Goal: Task Accomplishment & Management: Use online tool/utility

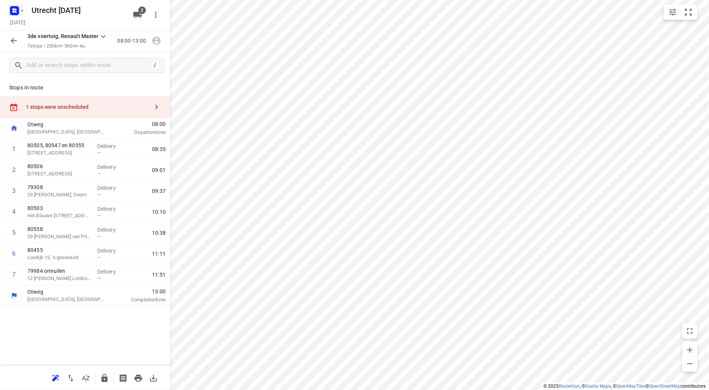
click at [11, 7] on rect "button" at bounding box center [14, 10] width 9 height 9
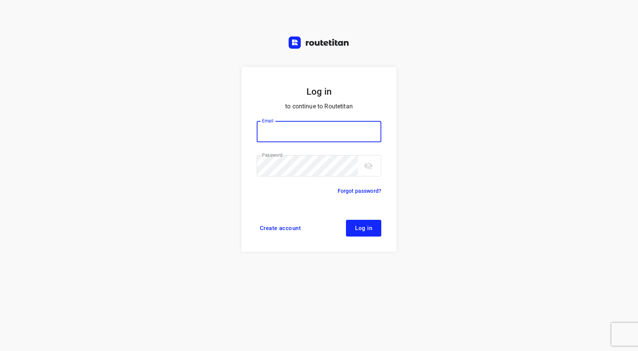
type input "info@tasboomkwekerij.nl"
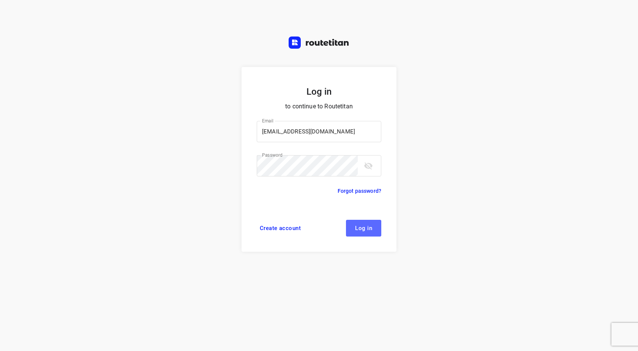
click at [363, 227] on span "Log in" at bounding box center [363, 228] width 17 height 6
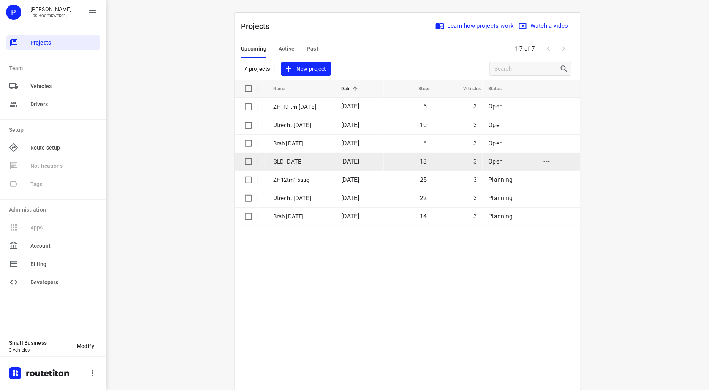
click at [286, 158] on p "GLD 19 aug" at bounding box center [301, 161] width 57 height 9
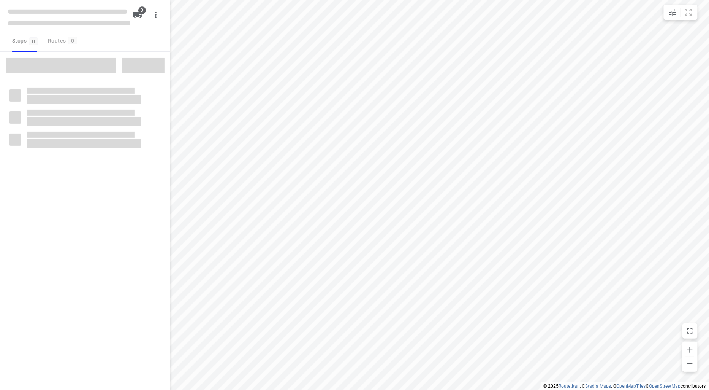
type input "distance"
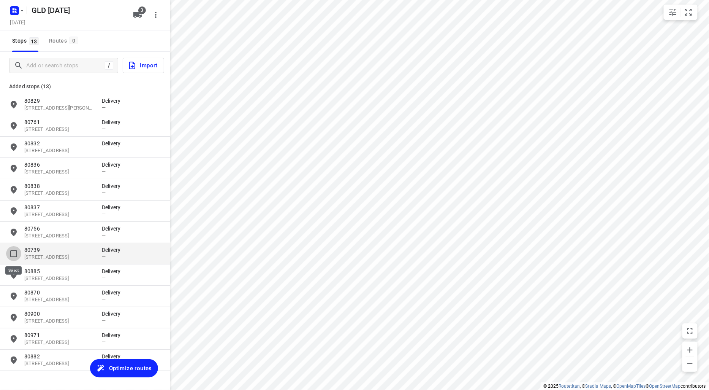
click at [13, 251] on input "grid" at bounding box center [13, 253] width 15 height 15
checkbox input "true"
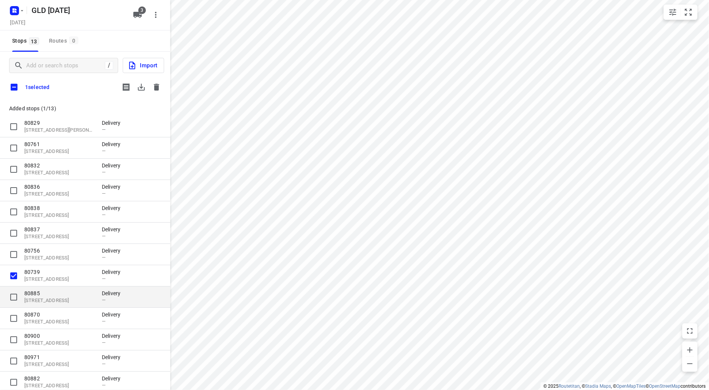
scroll to position [11, 0]
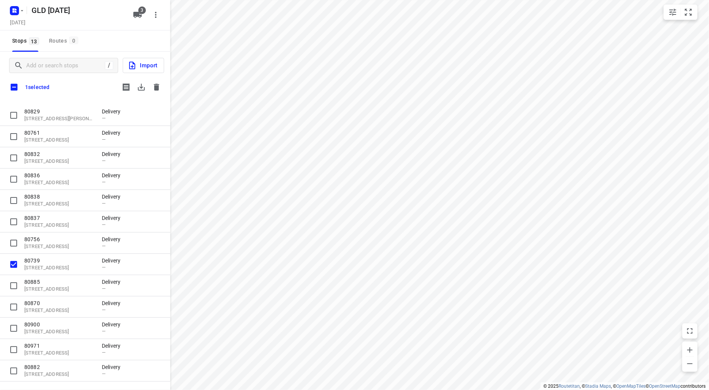
drag, startPoint x: 43, startPoint y: 369, endPoint x: 95, endPoint y: 83, distance: 290.4
click at [95, 83] on div "1 selected" at bounding box center [85, 87] width 170 height 16
click at [155, 84] on icon "button" at bounding box center [156, 87] width 5 height 7
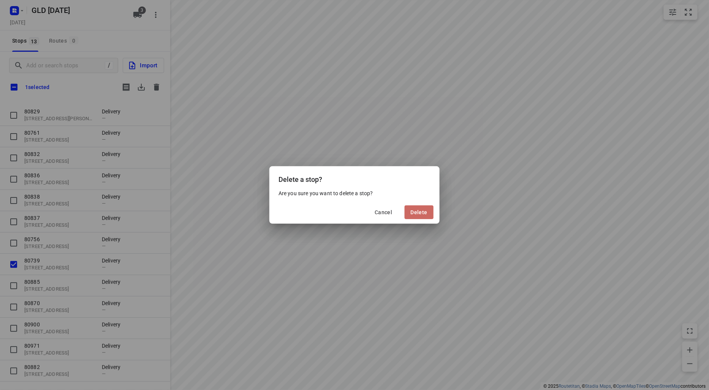
click at [414, 212] on span "Delete" at bounding box center [419, 212] width 17 height 6
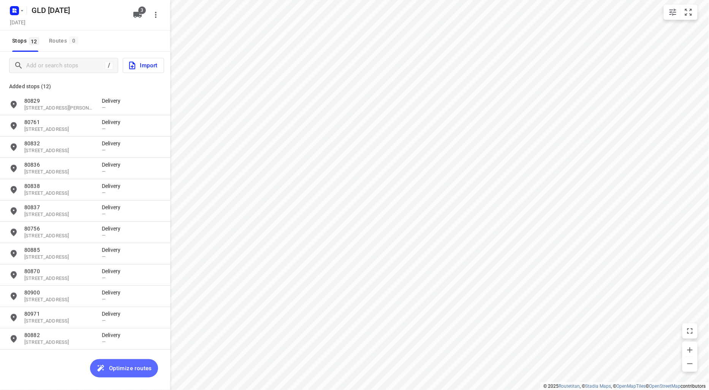
click at [134, 370] on span "Optimize routes" at bounding box center [130, 368] width 43 height 10
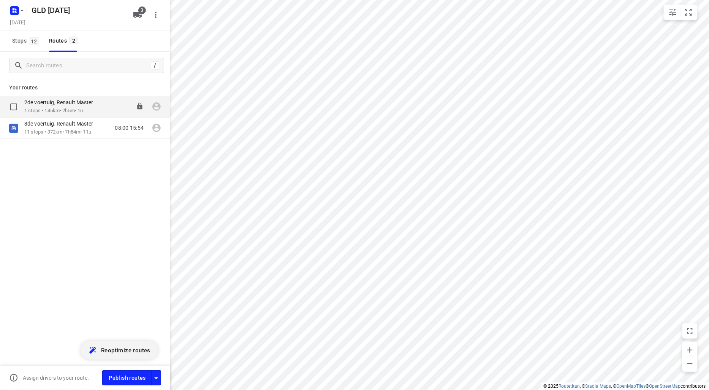
click at [75, 106] on div "2de voertuig, Renault Master" at bounding box center [62, 103] width 77 height 8
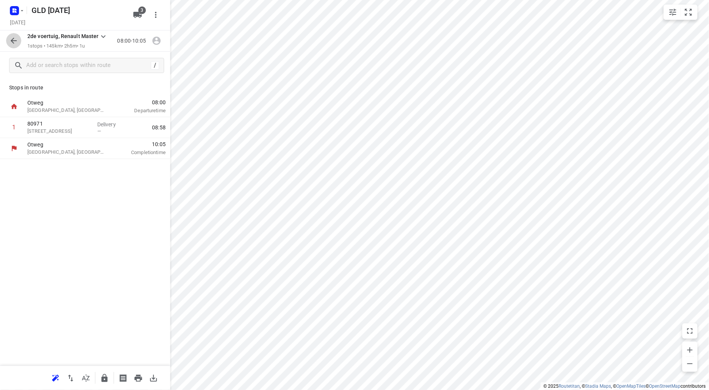
click at [13, 41] on icon "button" at bounding box center [14, 41] width 6 height 6
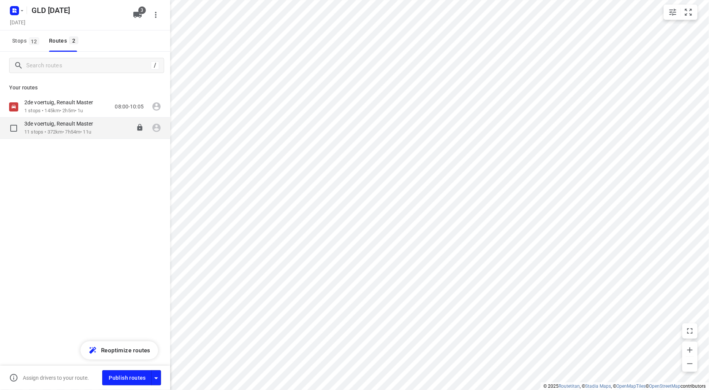
click at [56, 125] on p "3de voertuig, Renault Master" at bounding box center [61, 123] width 74 height 7
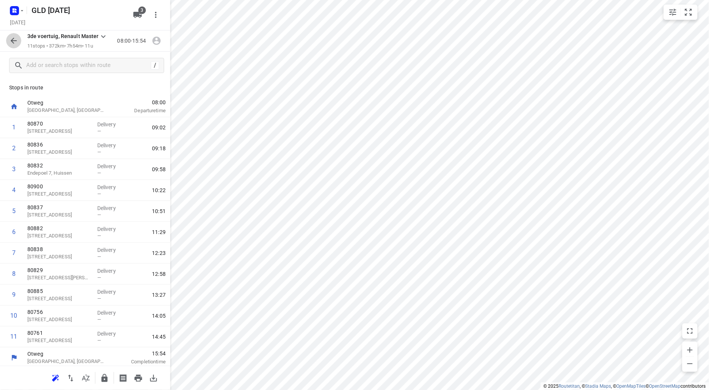
click at [11, 40] on icon "button" at bounding box center [13, 40] width 9 height 9
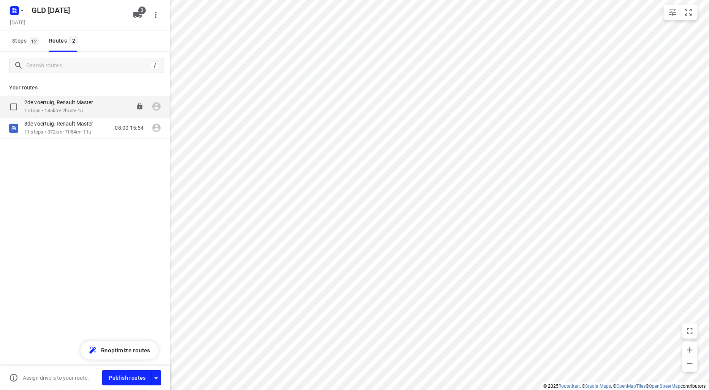
click at [66, 106] on div "2de voertuig, Renault Master" at bounding box center [62, 103] width 77 height 8
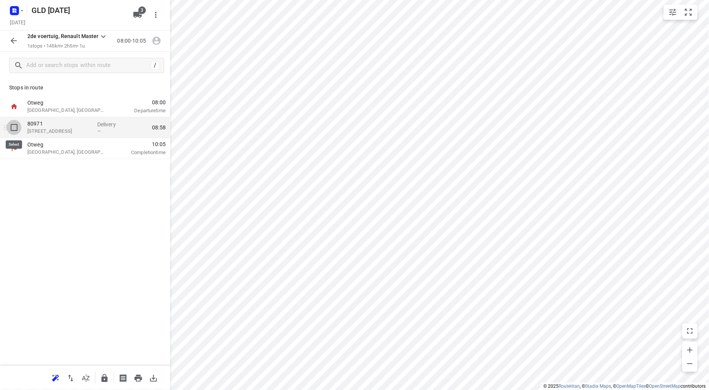
click at [12, 128] on input "checkbox" at bounding box center [13, 127] width 15 height 15
checkbox input "true"
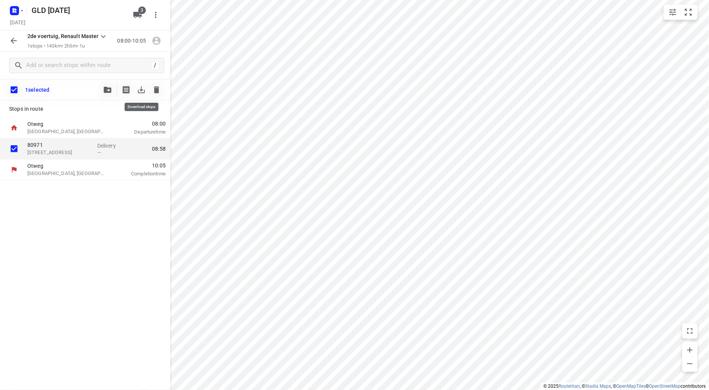
click at [142, 90] on icon "button" at bounding box center [141, 89] width 7 height 7
click at [14, 40] on icon "button" at bounding box center [13, 40] width 9 height 9
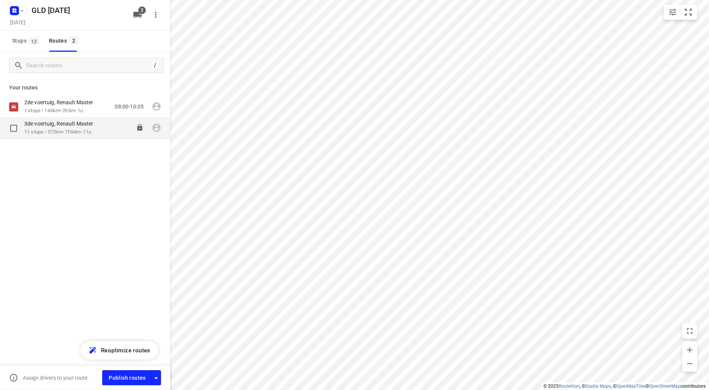
click at [57, 130] on p "11 stops • 372km • 7h54m • 11u" at bounding box center [62, 131] width 77 height 7
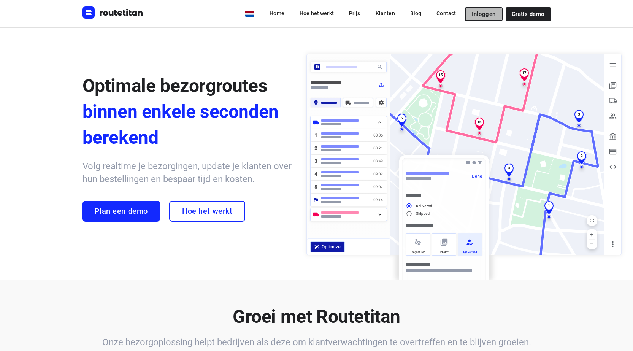
click at [489, 15] on span "Inloggen" at bounding box center [484, 14] width 24 height 6
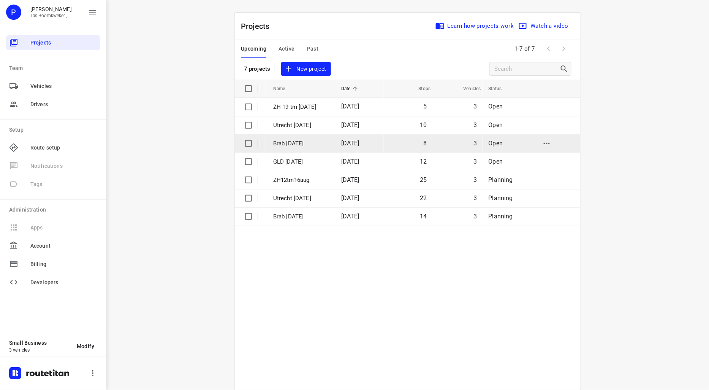
click at [286, 141] on p "Brab 20 aug" at bounding box center [301, 143] width 57 height 9
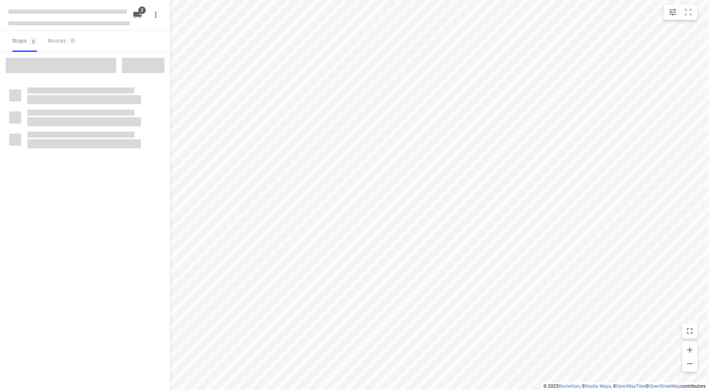
type input "distance"
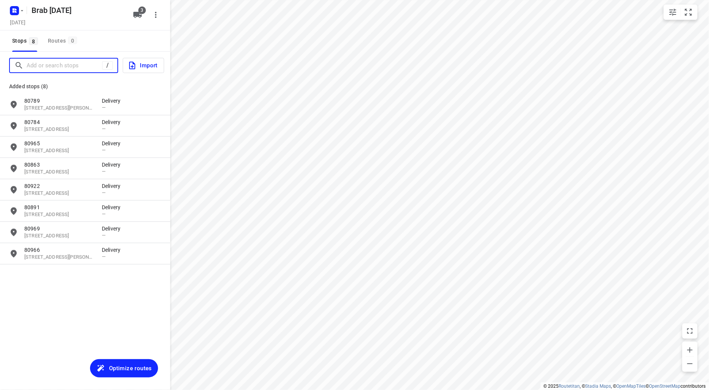
click at [59, 63] on input "Add or search stops" at bounding box center [65, 66] width 76 height 12
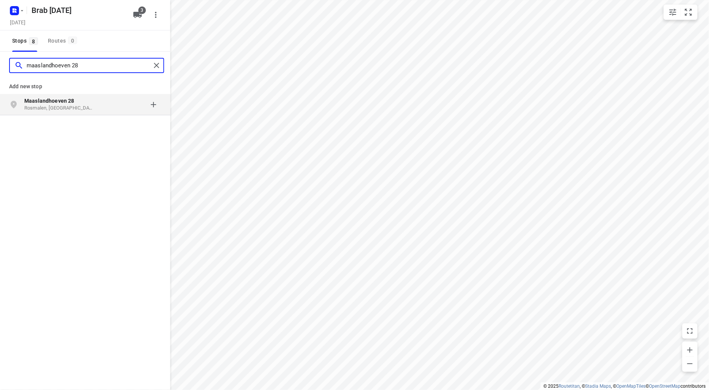
type input "maaslandhoeven 28"
click at [62, 103] on b "Maaslandhoeven 28" at bounding box center [49, 101] width 50 height 6
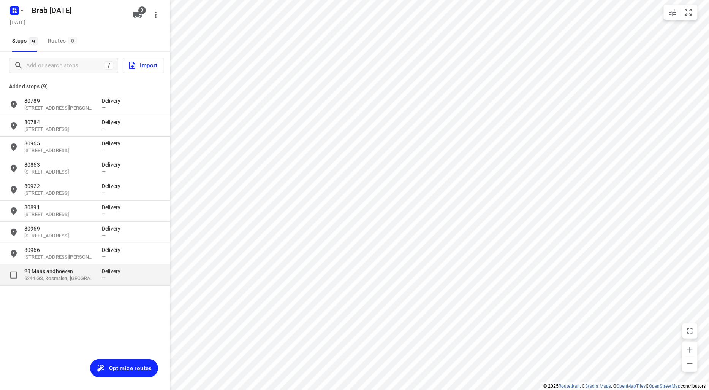
click at [55, 277] on p "5244 GS, Rosmalen, NL" at bounding box center [59, 278] width 70 height 7
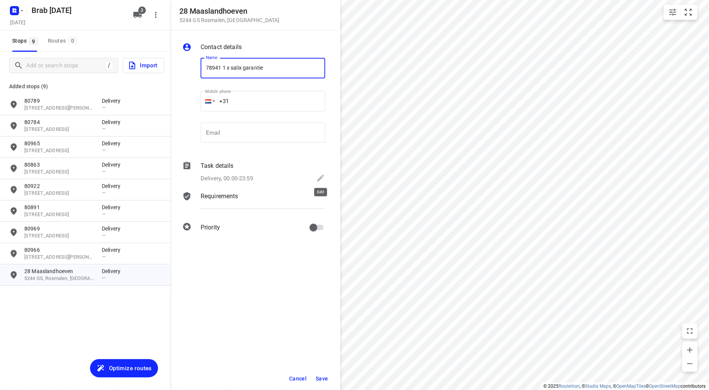
type input "78941 1 x salix garantie"
click at [318, 174] on icon at bounding box center [320, 177] width 9 height 9
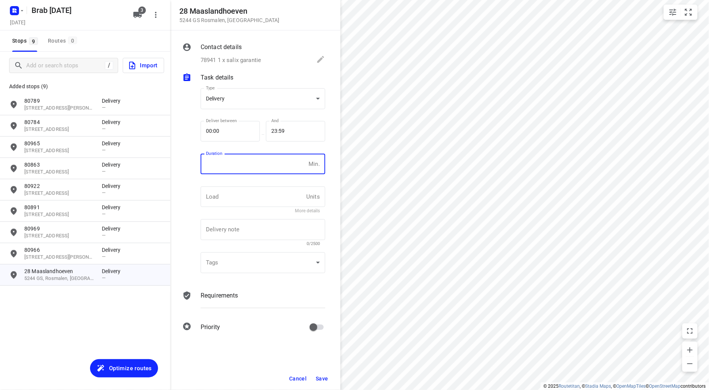
click at [228, 165] on input "number" at bounding box center [253, 164] width 105 height 21
type input "10"
click at [323, 377] on span "Save" at bounding box center [322, 378] width 13 height 6
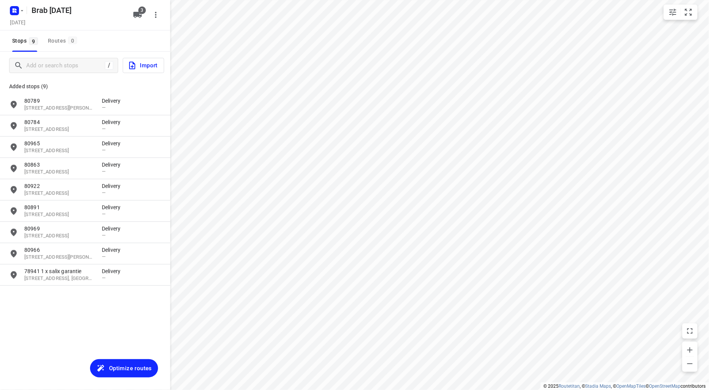
click at [145, 369] on span "Optimize routes" at bounding box center [130, 368] width 43 height 10
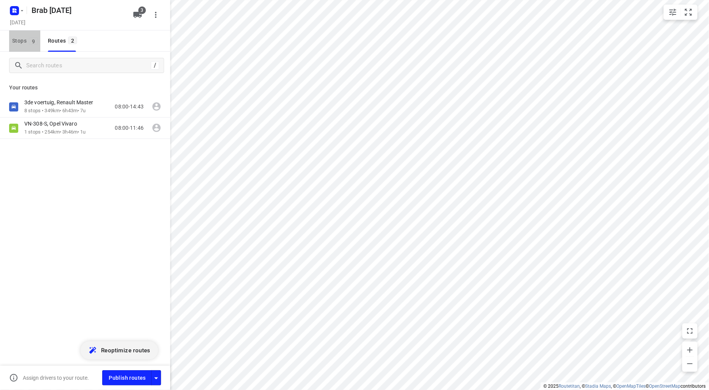
click at [20, 33] on button "Stops 9" at bounding box center [24, 40] width 31 height 21
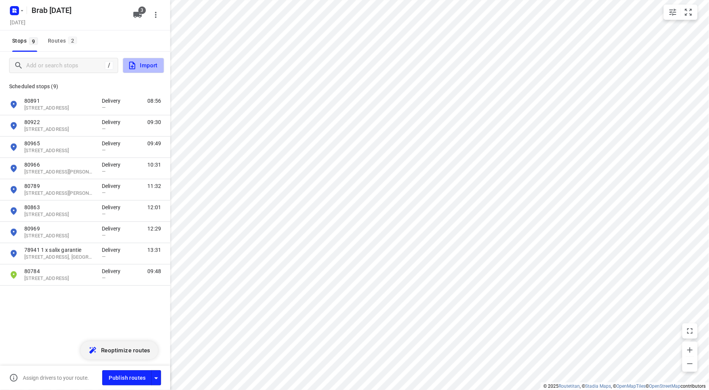
click at [139, 61] on span "Import" at bounding box center [143, 65] width 30 height 10
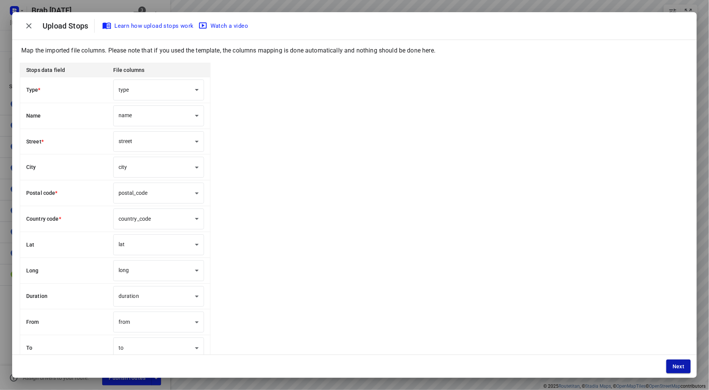
click at [681, 363] on span "Next" at bounding box center [679, 366] width 12 height 6
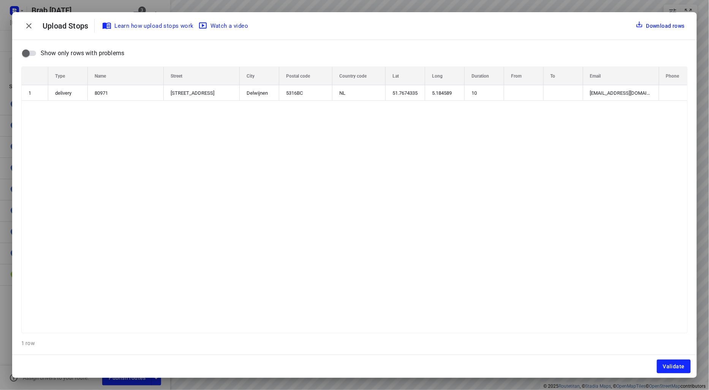
click at [681, 363] on span "Validate" at bounding box center [674, 366] width 22 height 6
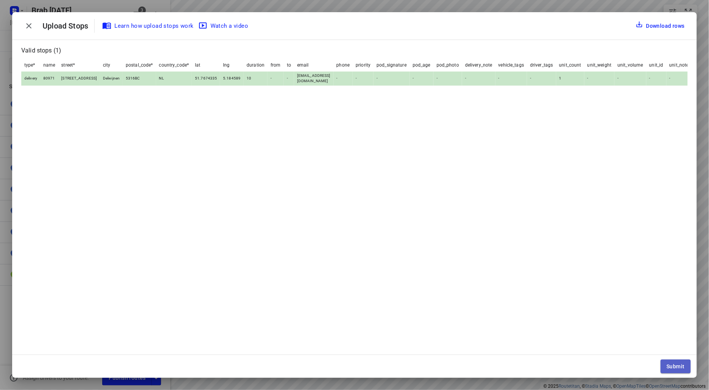
click at [682, 364] on span "Submit" at bounding box center [676, 366] width 18 height 6
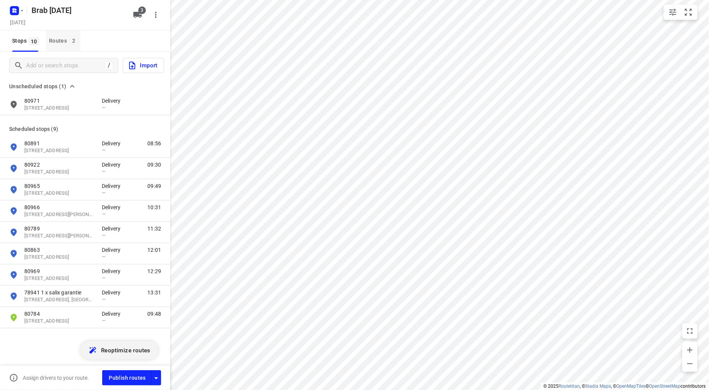
click at [57, 36] on div "Routes 2" at bounding box center [65, 41] width 32 height 10
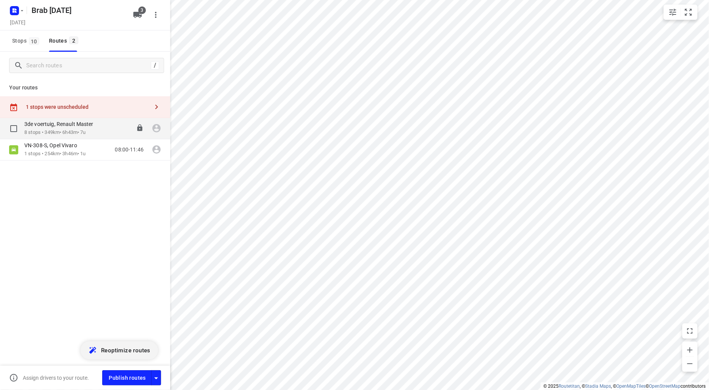
click at [61, 127] on p "3de voertuig, Renault Master" at bounding box center [61, 123] width 74 height 7
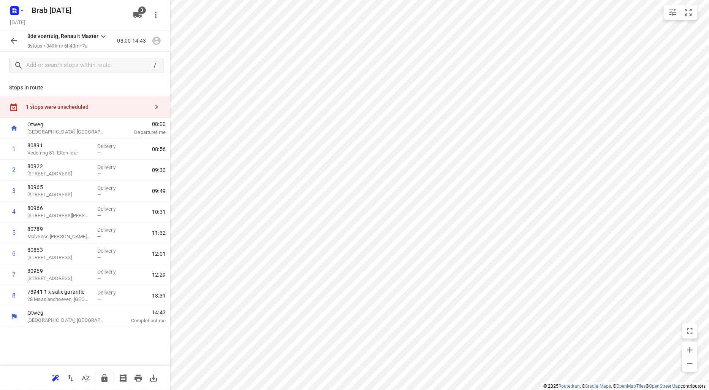
click at [62, 109] on div "1 stops were unscheduled" at bounding box center [87, 107] width 123 height 6
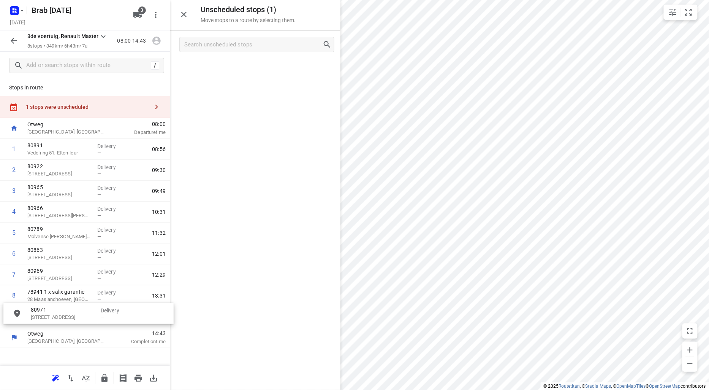
drag, startPoint x: 238, startPoint y: 74, endPoint x: 70, endPoint y: 322, distance: 299.7
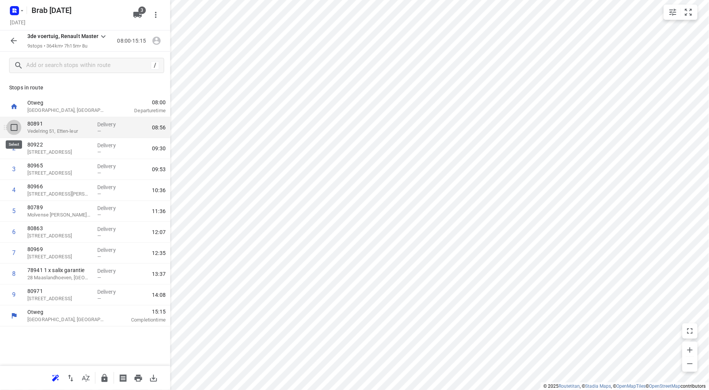
click at [14, 127] on input "checkbox" at bounding box center [13, 127] width 15 height 15
checkbox input "true"
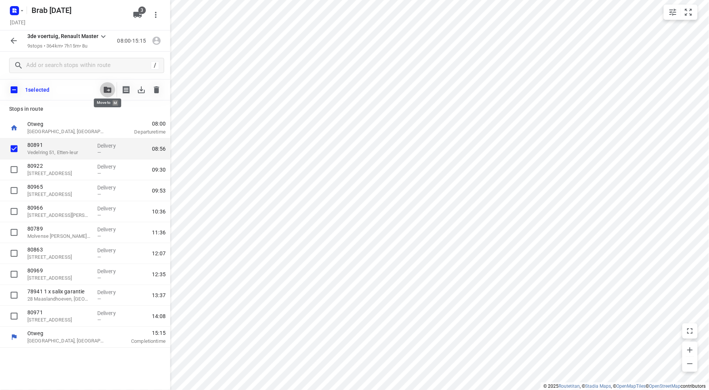
click at [107, 89] on icon "button" at bounding box center [108, 90] width 8 height 6
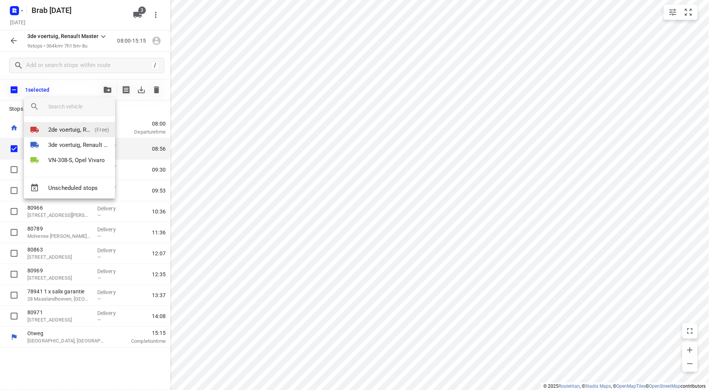
click at [79, 127] on p "2de voertuig, Renault Master" at bounding box center [69, 129] width 43 height 9
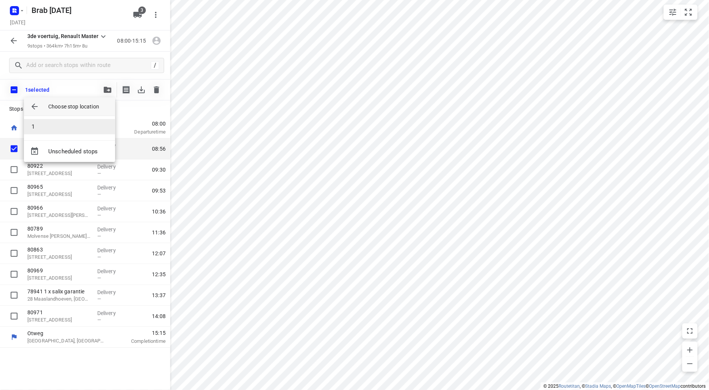
click at [71, 126] on li "1" at bounding box center [69, 126] width 91 height 15
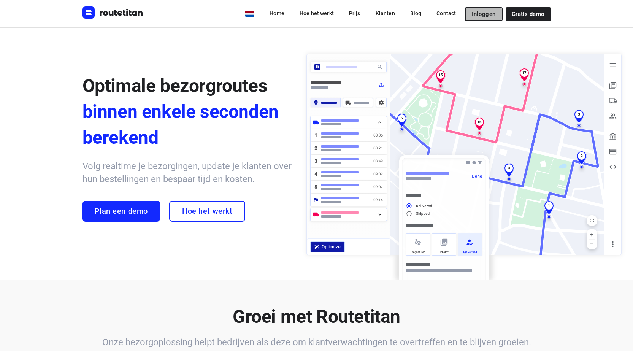
click at [488, 12] on span "Inloggen" at bounding box center [484, 14] width 24 height 6
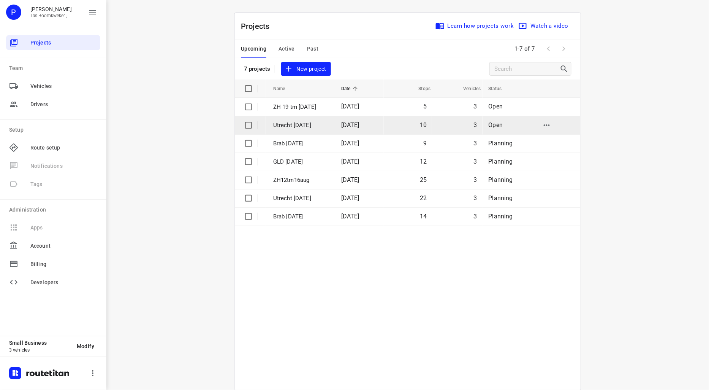
click at [290, 125] on p "Utrecht [DATE]" at bounding box center [301, 125] width 57 height 9
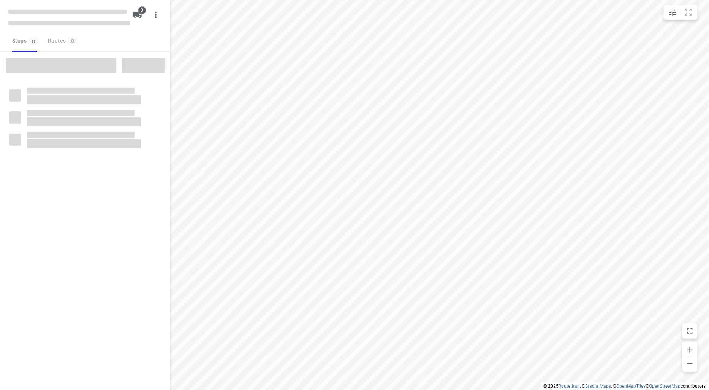
type input "distance"
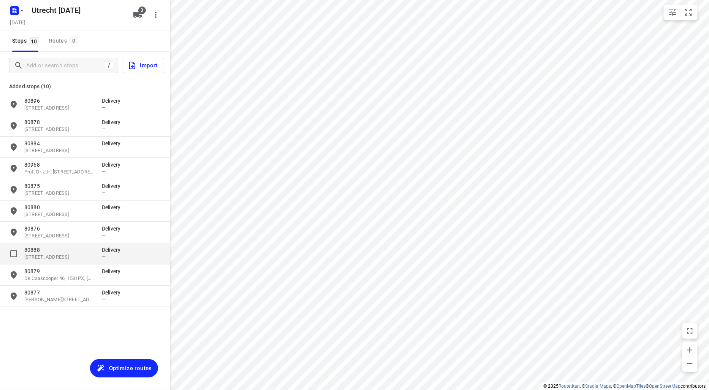
click at [65, 251] on p "80888" at bounding box center [59, 250] width 70 height 8
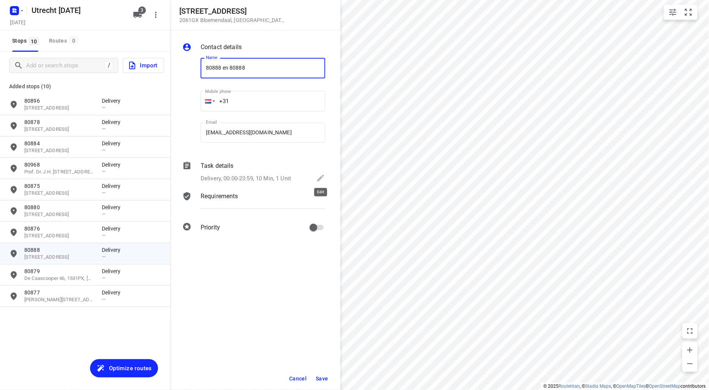
type input "80888 en 80888"
click at [318, 176] on icon at bounding box center [320, 177] width 9 height 9
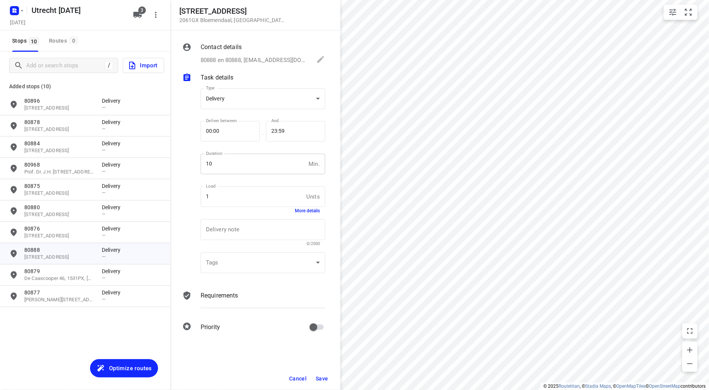
click at [219, 166] on input "10" at bounding box center [253, 164] width 105 height 21
click at [323, 377] on span "Save" at bounding box center [322, 378] width 13 height 6
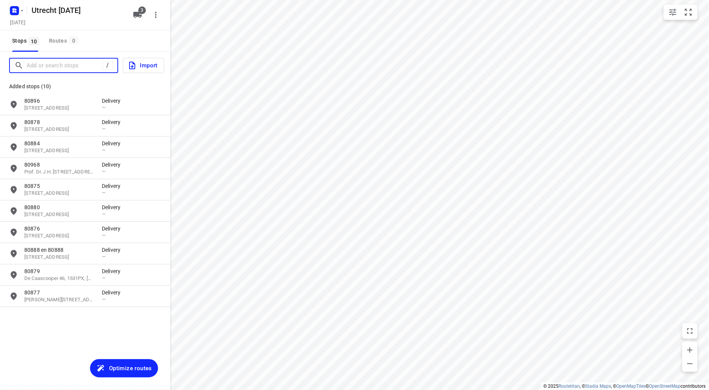
click at [49, 63] on input "Add or search stops" at bounding box center [65, 66] width 76 height 12
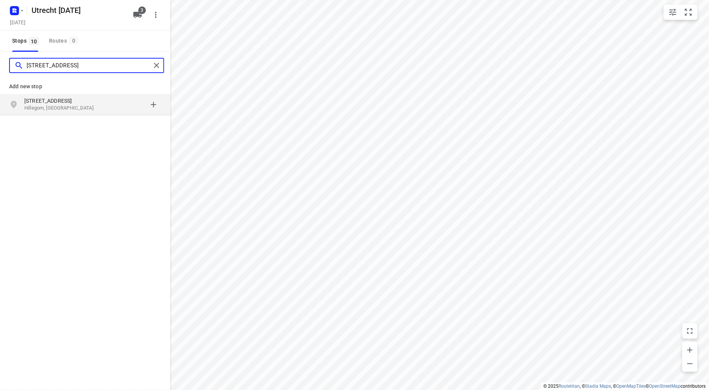
type input "[STREET_ADDRESS]"
click at [53, 103] on p "[STREET_ADDRESS]" at bounding box center [59, 101] width 70 height 8
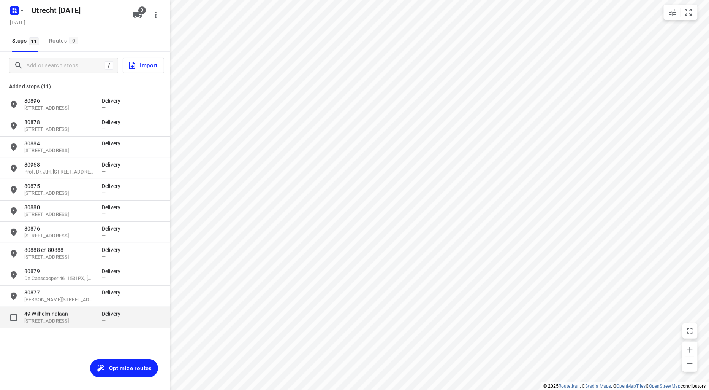
click at [70, 314] on p "49 Wilhelminalaan" at bounding box center [59, 314] width 70 height 8
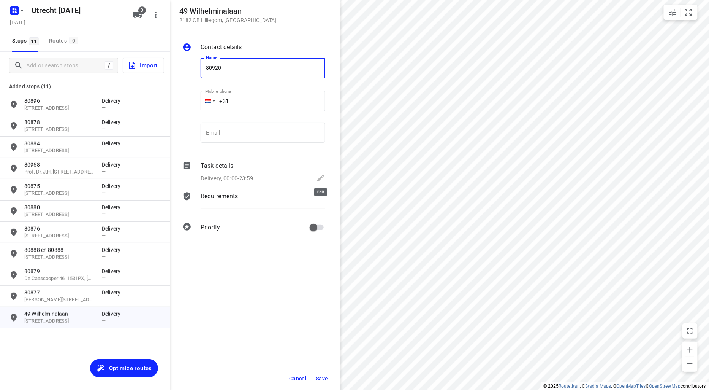
type input "80920"
click at [320, 176] on icon at bounding box center [320, 177] width 9 height 9
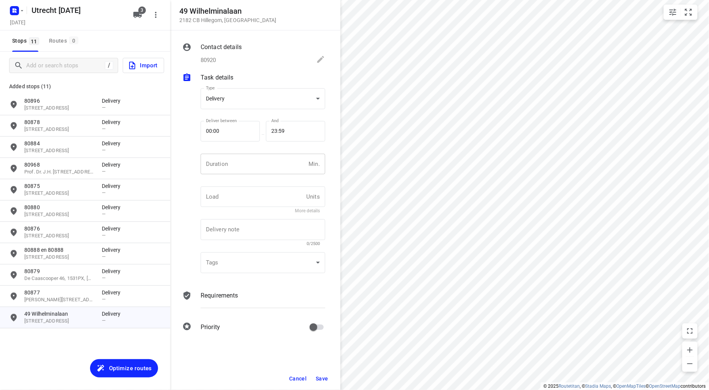
click at [212, 167] on input "number" at bounding box center [253, 164] width 105 height 21
type input "10"
click at [324, 375] on span "Save" at bounding box center [322, 378] width 13 height 6
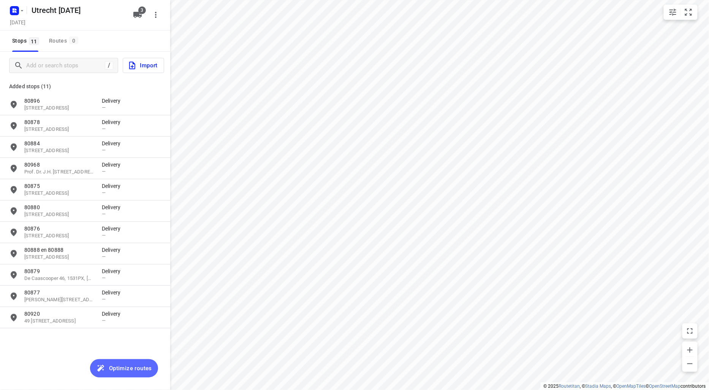
click at [113, 365] on span "Optimize routes" at bounding box center [130, 368] width 43 height 10
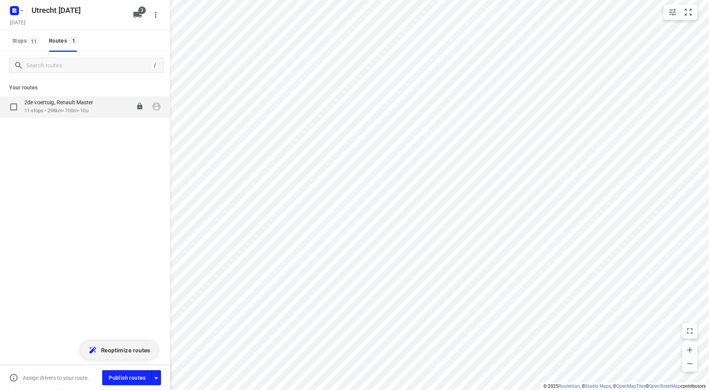
click at [59, 105] on p "2de voertuig, Renault Master" at bounding box center [61, 102] width 74 height 7
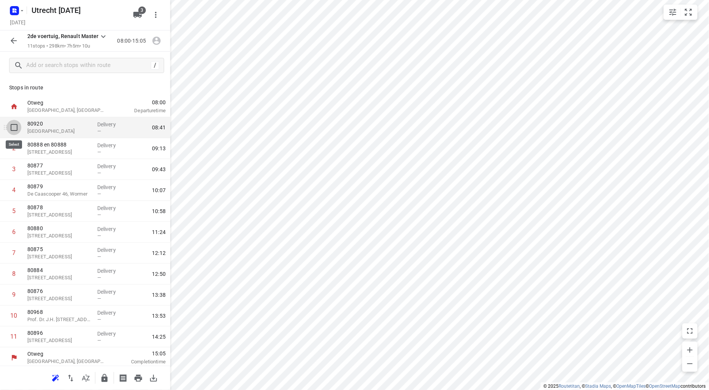
click at [12, 126] on input "checkbox" at bounding box center [13, 127] width 15 height 15
checkbox input "true"
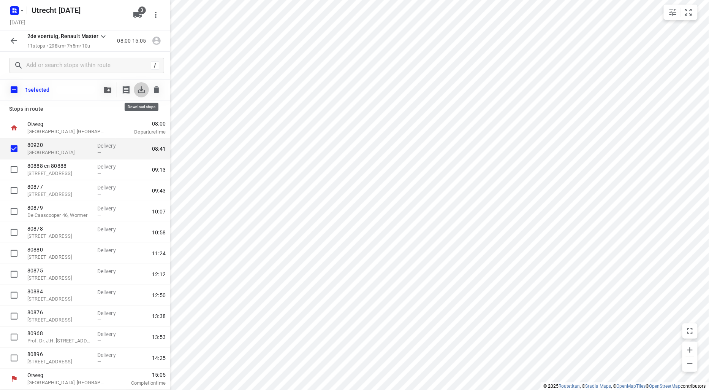
click at [142, 90] on icon "button" at bounding box center [141, 89] width 7 height 7
click at [109, 88] on icon "button" at bounding box center [108, 90] width 8 height 6
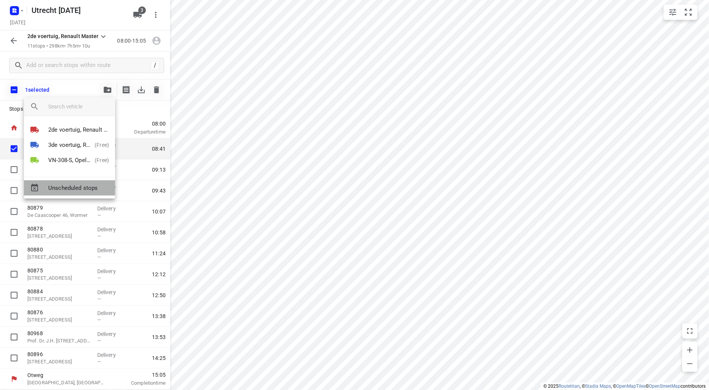
click at [82, 185] on span "Unscheduled stops" at bounding box center [78, 188] width 61 height 9
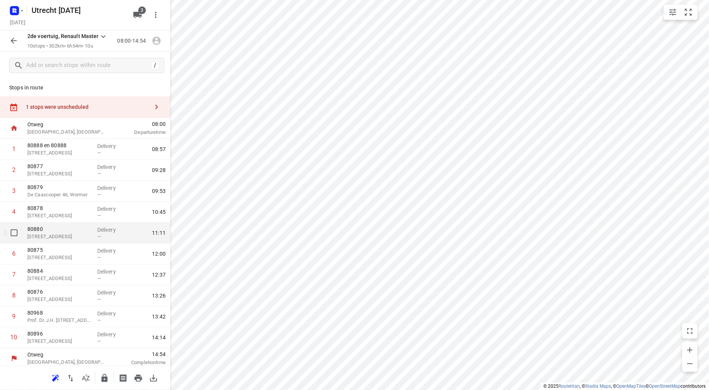
scroll to position [3, 0]
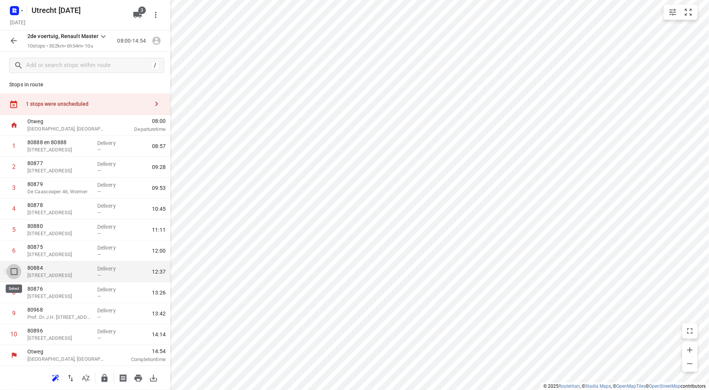
click at [12, 269] on input "checkbox" at bounding box center [13, 271] width 15 height 15
checkbox input "true"
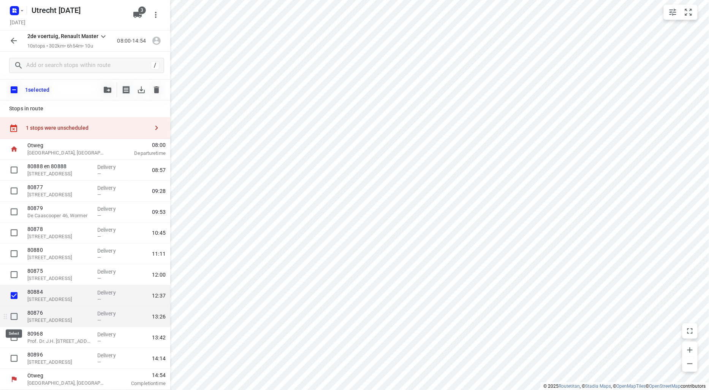
click at [16, 316] on input "checkbox" at bounding box center [13, 316] width 15 height 15
checkbox input "true"
click at [14, 337] on input "checkbox" at bounding box center [13, 337] width 15 height 15
checkbox input "true"
drag, startPoint x: 12, startPoint y: 358, endPoint x: 21, endPoint y: 337, distance: 22.7
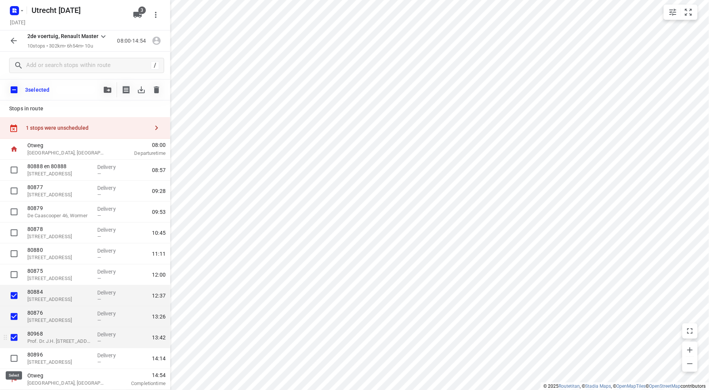
click at [12, 358] on input "checkbox" at bounding box center [13, 357] width 15 height 15
checkbox input "true"
click at [107, 89] on icon "button" at bounding box center [108, 90] width 8 height 6
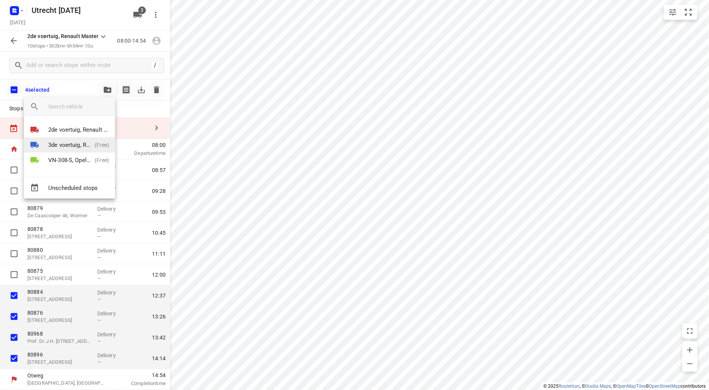
click at [81, 144] on p "3de voertuig, Renault Master" at bounding box center [69, 145] width 43 height 9
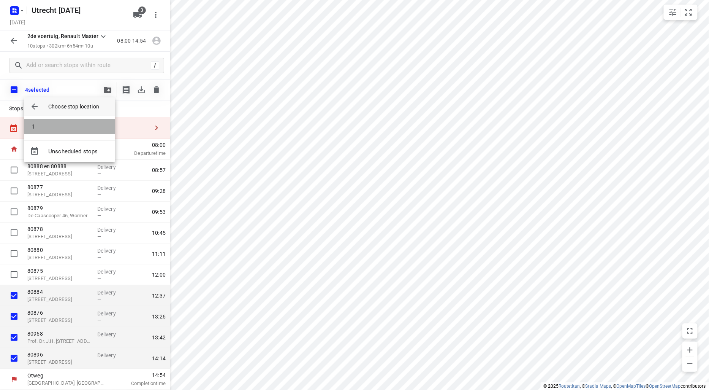
click at [78, 127] on li "1" at bounding box center [69, 126] width 91 height 15
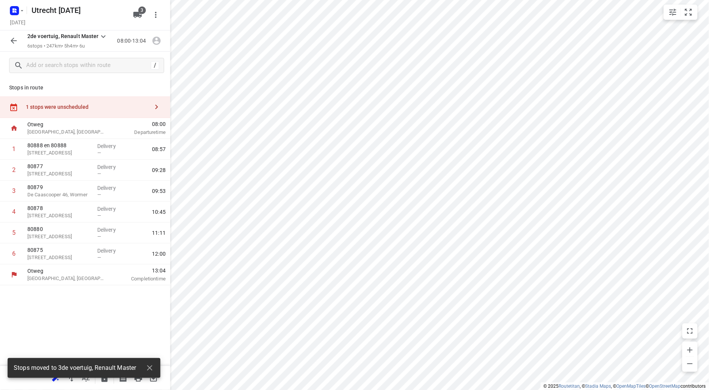
scroll to position [0, 0]
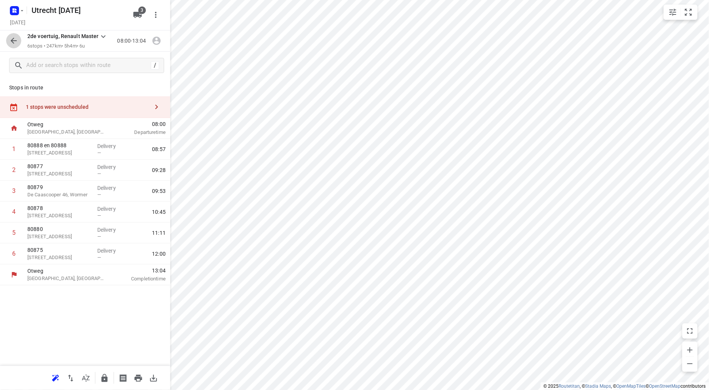
click at [12, 39] on icon "button" at bounding box center [13, 40] width 9 height 9
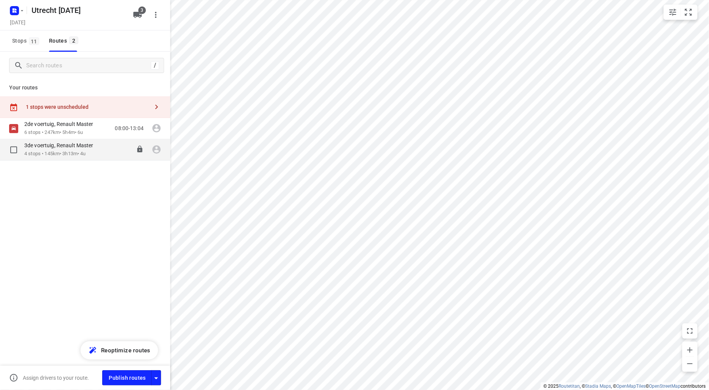
click at [48, 149] on div "3de voertuig, Renault Master" at bounding box center [62, 146] width 77 height 8
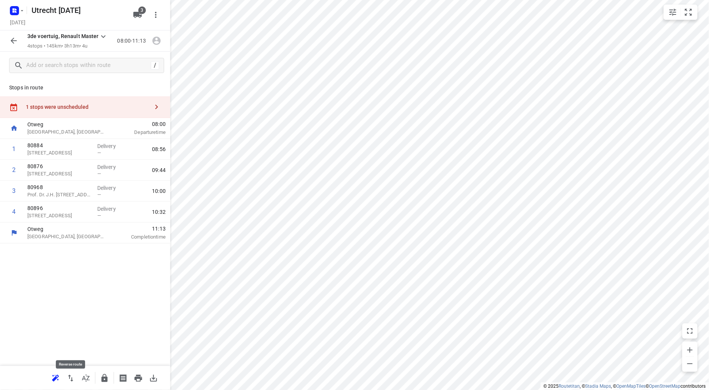
click at [70, 377] on icon "button" at bounding box center [70, 377] width 9 height 9
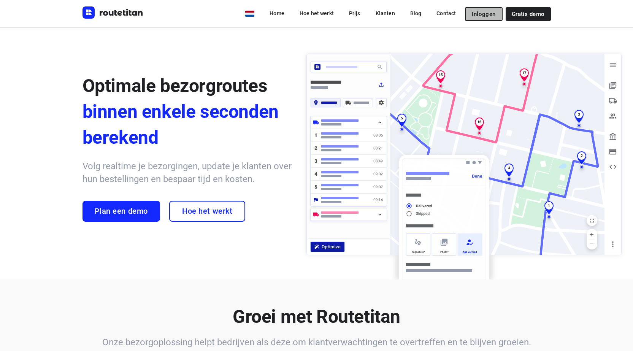
click at [486, 12] on span "Inloggen" at bounding box center [484, 14] width 24 height 6
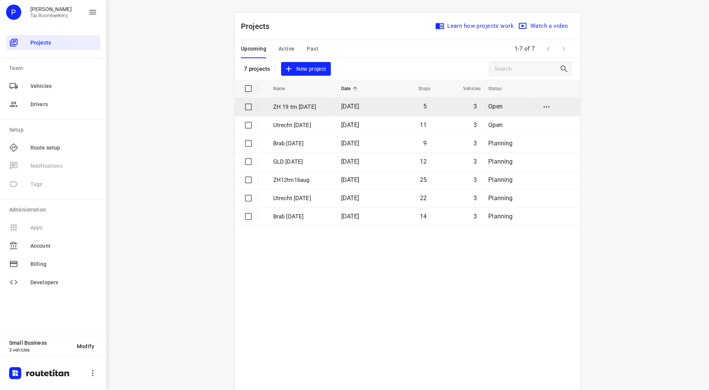
click at [294, 105] on p "ZH 19 tm [DATE]" at bounding box center [301, 107] width 57 height 9
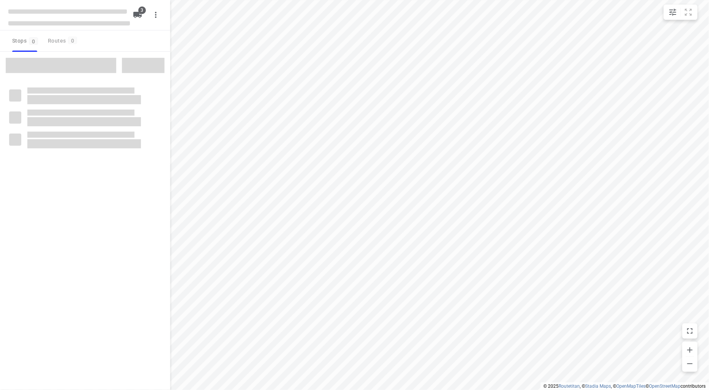
type input "distance"
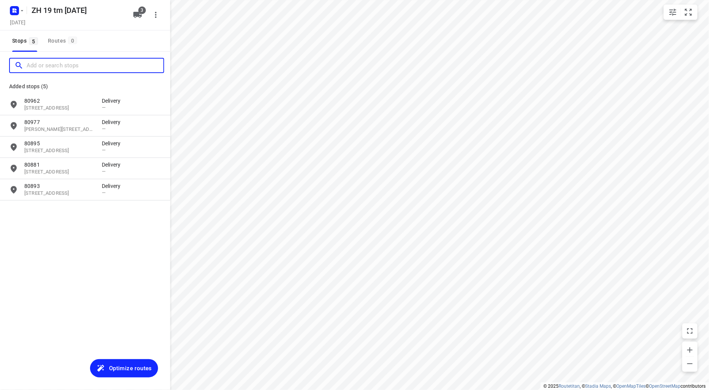
click at [66, 66] on input "Add or search stops" at bounding box center [95, 66] width 137 height 12
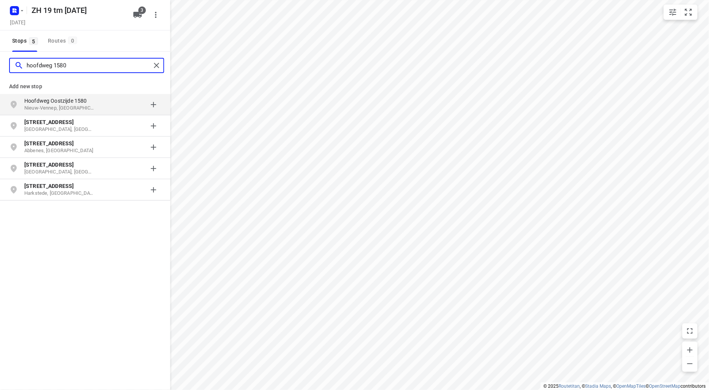
type input "hoofdweg 1580"
click at [70, 105] on p "Nieuw-Vennep, [GEOGRAPHIC_DATA]" at bounding box center [59, 108] width 70 height 7
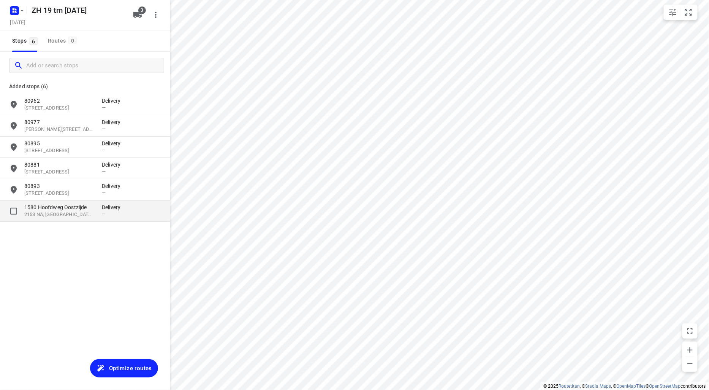
click at [62, 213] on p "2153 NA, [GEOGRAPHIC_DATA], [GEOGRAPHIC_DATA]" at bounding box center [59, 214] width 70 height 7
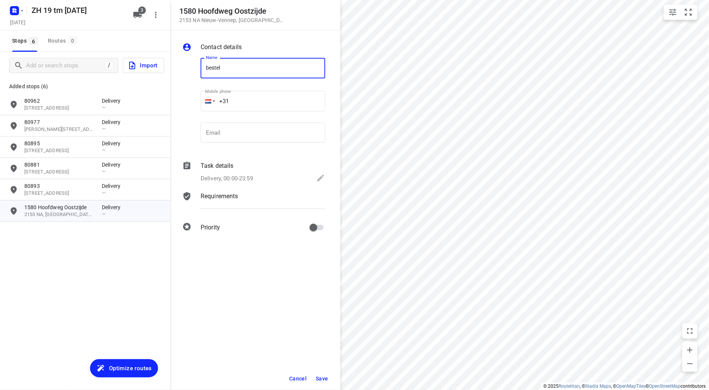
type input "Bestellingen brengen"
click at [320, 175] on icon at bounding box center [320, 177] width 9 height 9
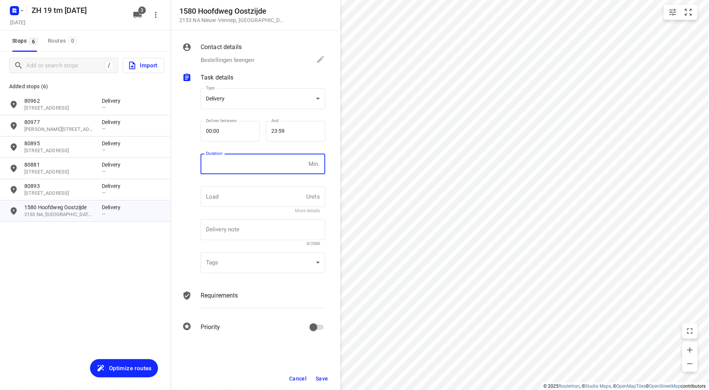
click at [223, 162] on input "number" at bounding box center [253, 164] width 105 height 21
type input "10"
click at [322, 374] on button "Save" at bounding box center [322, 378] width 19 height 14
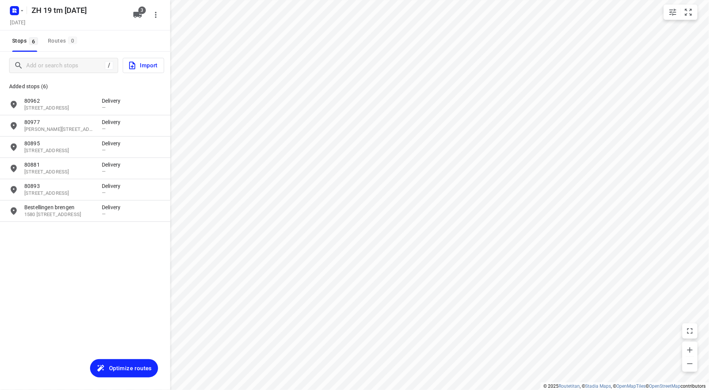
click at [130, 368] on span "Optimize routes" at bounding box center [130, 368] width 43 height 10
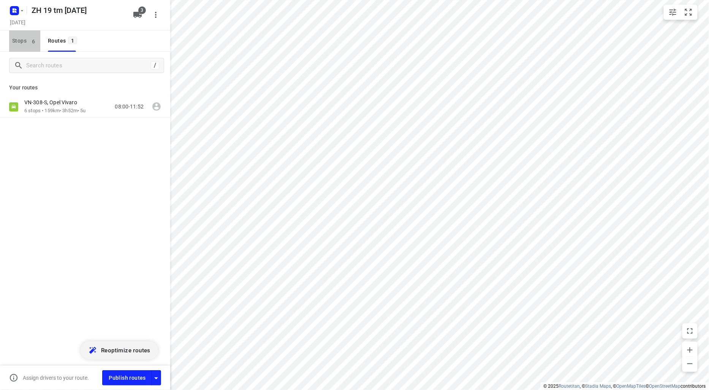
click at [22, 38] on span "Stops 6" at bounding box center [26, 41] width 28 height 10
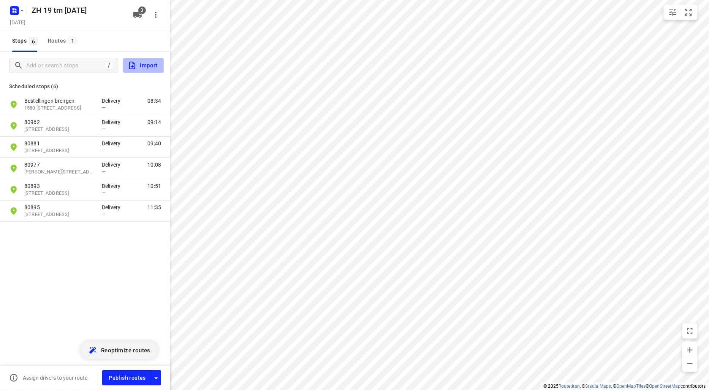
click at [144, 62] on span "Import" at bounding box center [143, 65] width 30 height 10
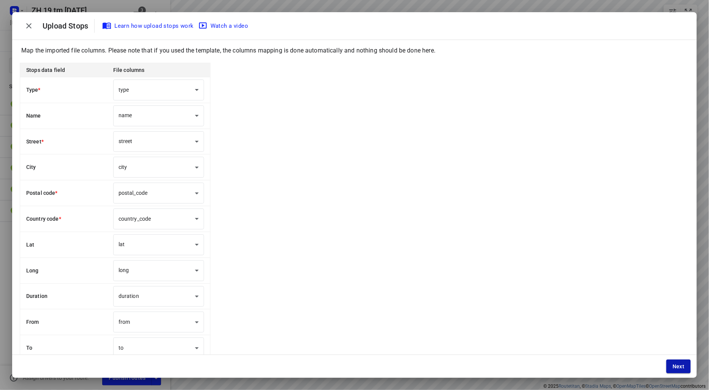
click at [680, 362] on button "Next" at bounding box center [679, 366] width 24 height 14
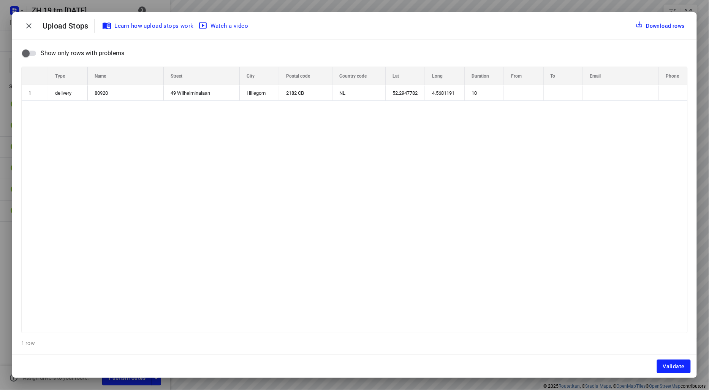
click at [680, 362] on button "Validate" at bounding box center [674, 366] width 34 height 14
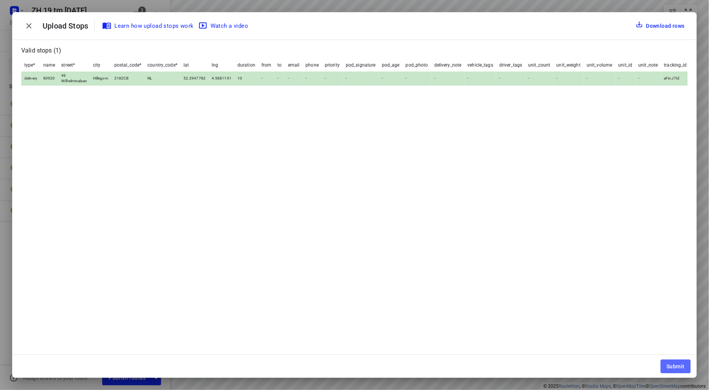
click at [680, 362] on button "Submit" at bounding box center [676, 366] width 30 height 14
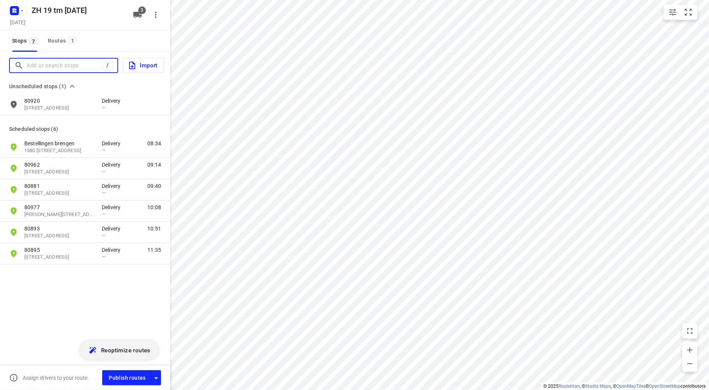
click at [44, 66] on input "Add or search stops" at bounding box center [65, 66] width 76 height 12
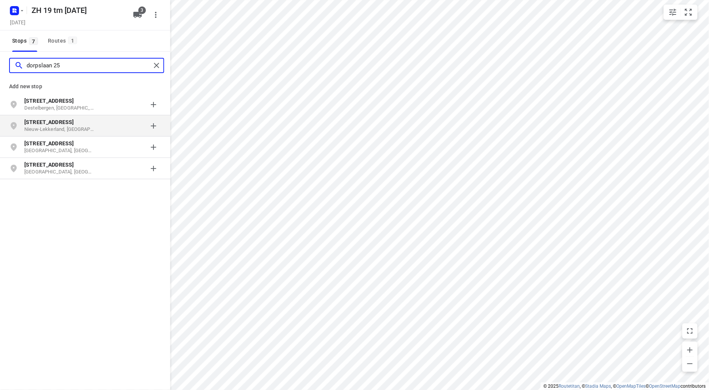
type input "dorpslaan 25"
click at [57, 120] on p "[STREET_ADDRESS]" at bounding box center [59, 122] width 70 height 8
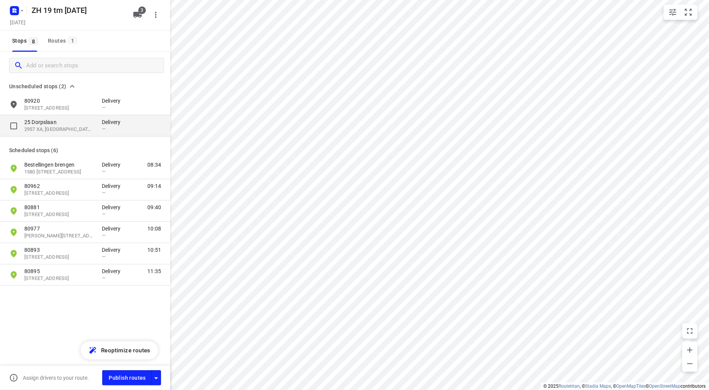
click at [65, 122] on p "25 Dorpslaan" at bounding box center [59, 122] width 70 height 8
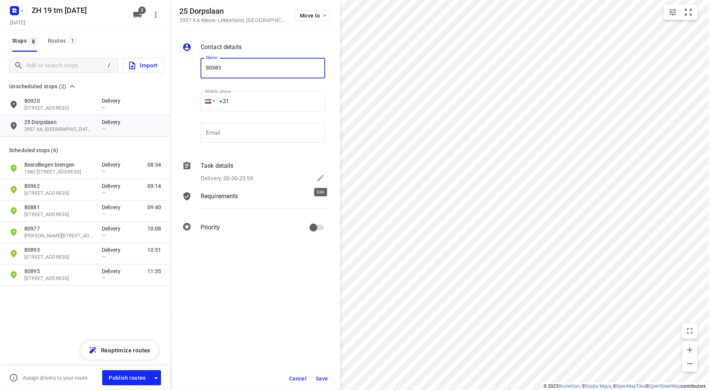
type input "80983"
click at [322, 176] on icon at bounding box center [320, 177] width 7 height 7
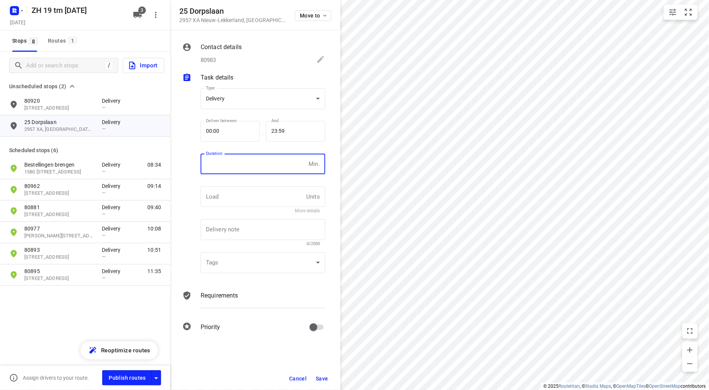
click at [234, 168] on input "number" at bounding box center [253, 164] width 105 height 21
type input "10"
click at [325, 377] on span "Save" at bounding box center [322, 378] width 13 height 6
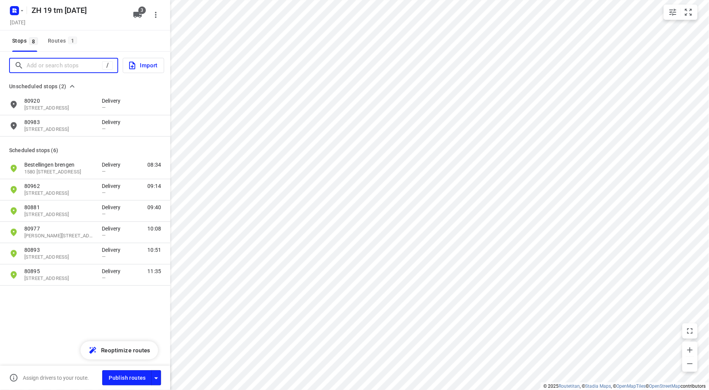
click at [52, 63] on input "Add or search stops" at bounding box center [65, 66] width 76 height 12
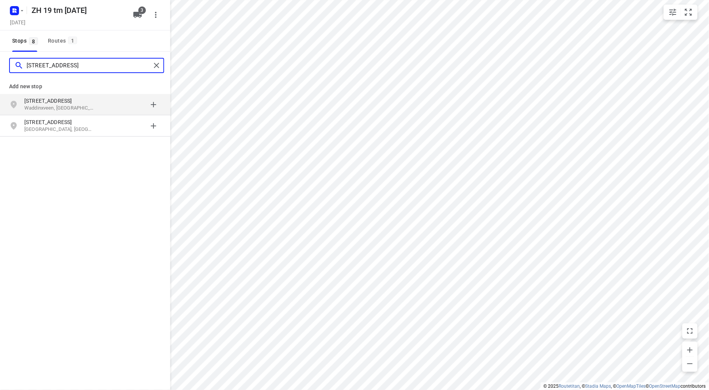
type input "[STREET_ADDRESS]"
click at [60, 99] on p "[STREET_ADDRESS]" at bounding box center [59, 101] width 70 height 8
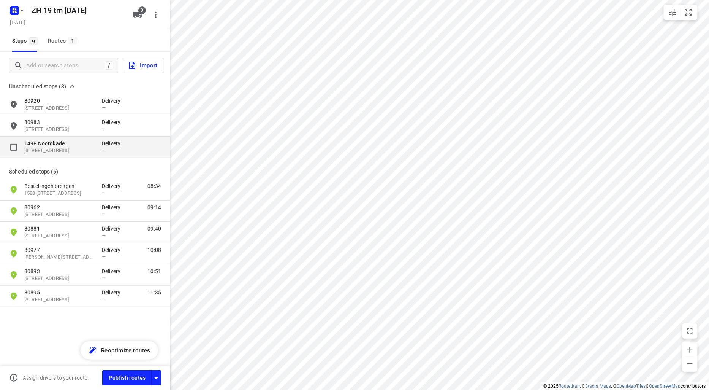
click at [54, 146] on p "149F Noordkade" at bounding box center [59, 143] width 70 height 8
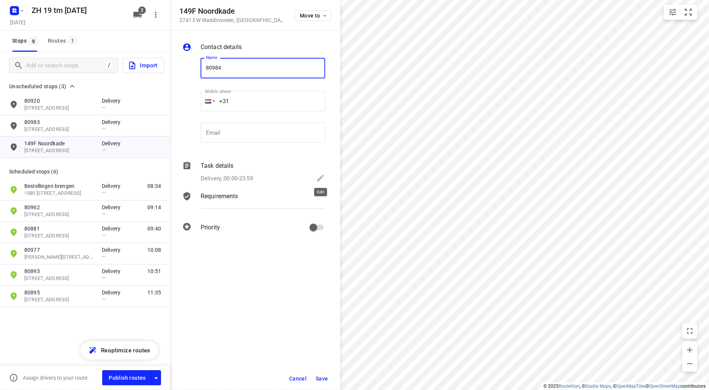
type input "80984"
click at [323, 176] on icon at bounding box center [320, 177] width 7 height 7
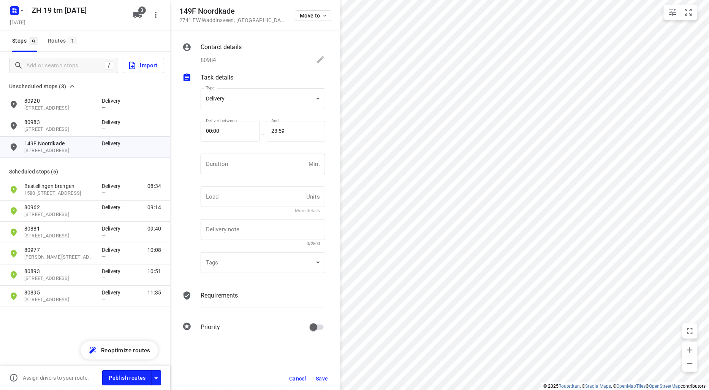
click at [221, 163] on input "number" at bounding box center [253, 164] width 105 height 21
type input "10"
click at [324, 377] on span "Save" at bounding box center [322, 378] width 13 height 6
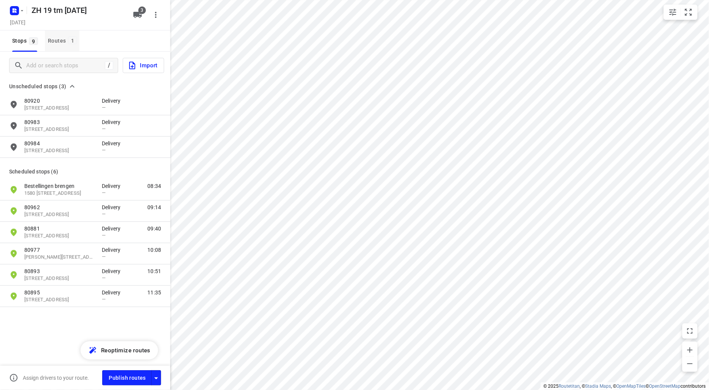
click at [57, 38] on div "Routes 1" at bounding box center [64, 41] width 32 height 10
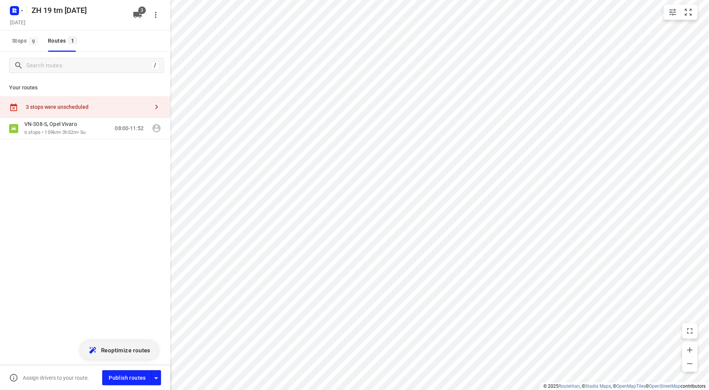
click at [118, 350] on span "Reoptimize routes" at bounding box center [125, 350] width 49 height 10
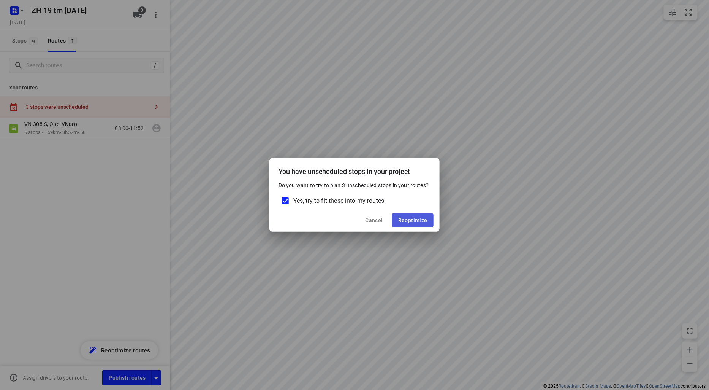
click at [413, 214] on button "Reoptimize" at bounding box center [412, 220] width 41 height 14
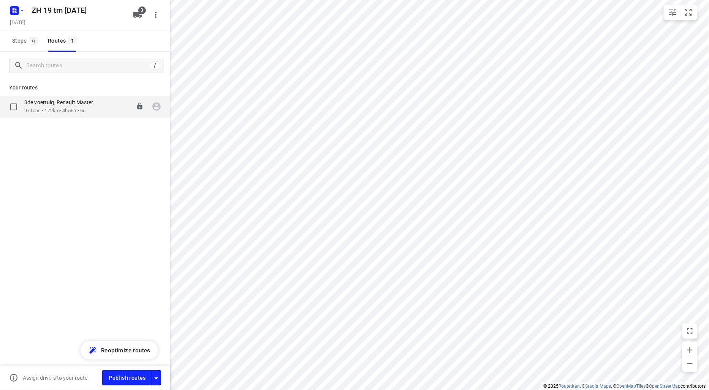
click at [66, 110] on p "9 stops • 172km • 4h56m • 6u" at bounding box center [62, 110] width 77 height 7
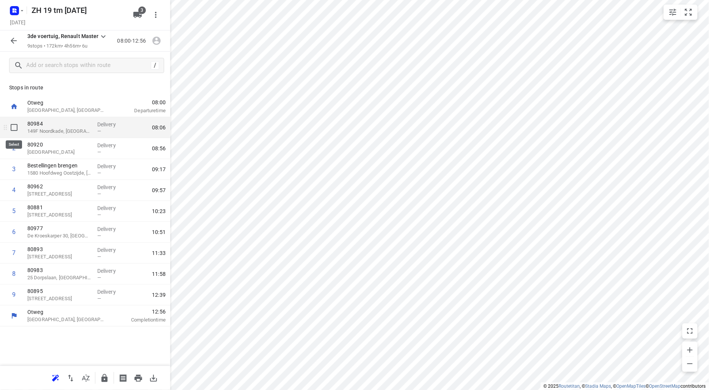
click at [13, 125] on input "checkbox" at bounding box center [13, 127] width 15 height 15
checkbox input "true"
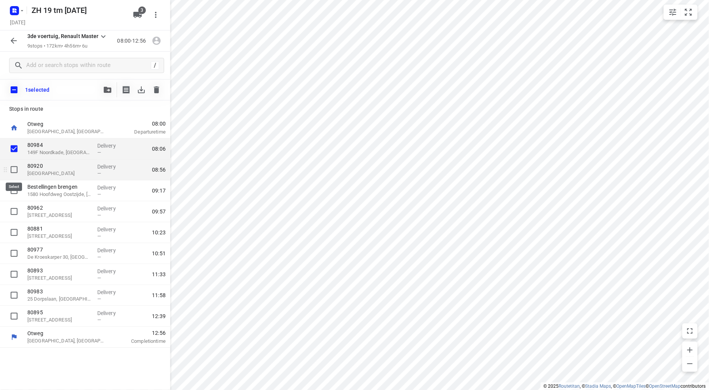
click at [13, 169] on input "checkbox" at bounding box center [13, 169] width 15 height 15
checkbox input "true"
click at [13, 189] on input "checkbox" at bounding box center [13, 190] width 15 height 15
checkbox input "true"
click at [105, 87] on icon "button" at bounding box center [108, 90] width 8 height 6
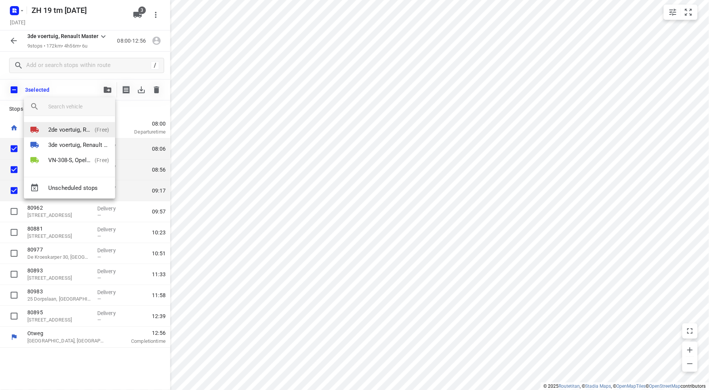
click at [70, 127] on p "2de voertuig, Renault Master" at bounding box center [69, 129] width 43 height 9
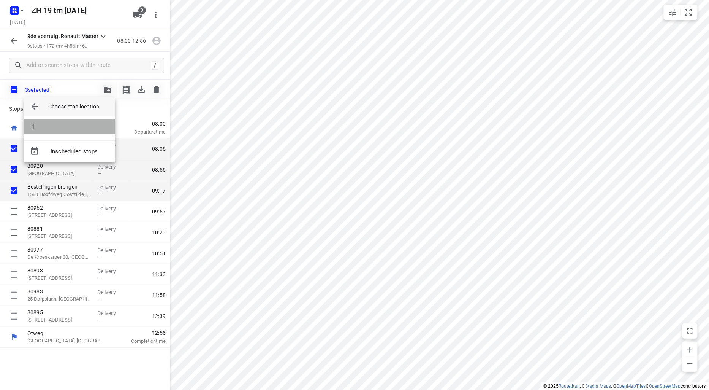
click at [70, 126] on li "1" at bounding box center [69, 126] width 91 height 15
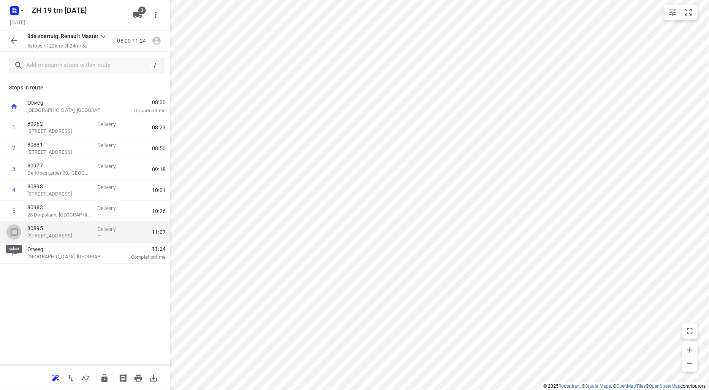
click at [13, 231] on input "checkbox" at bounding box center [13, 231] width 15 height 15
checkbox input "true"
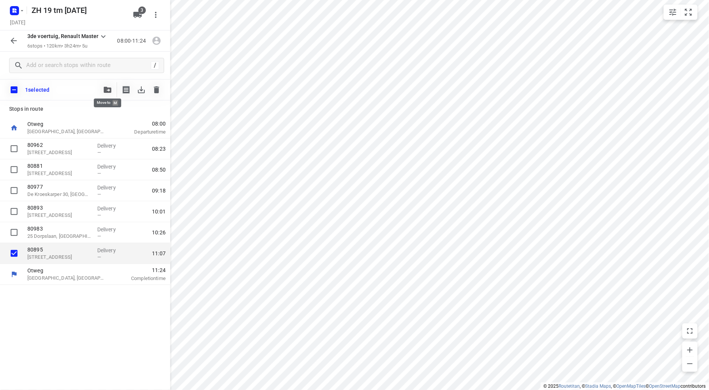
click at [106, 89] on icon "button" at bounding box center [108, 90] width 8 height 6
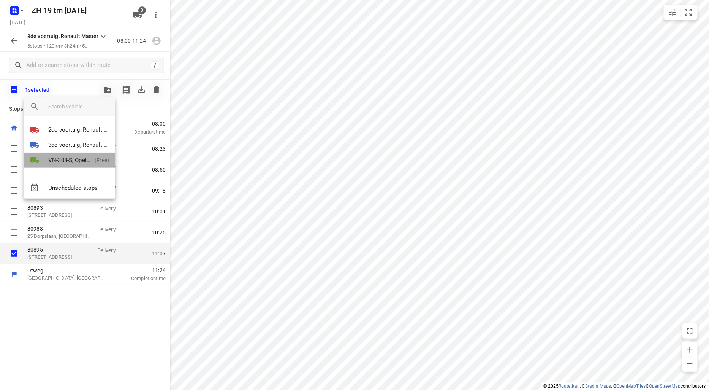
click at [74, 160] on p "VN-308-S, Opel Vivaro" at bounding box center [69, 160] width 43 height 9
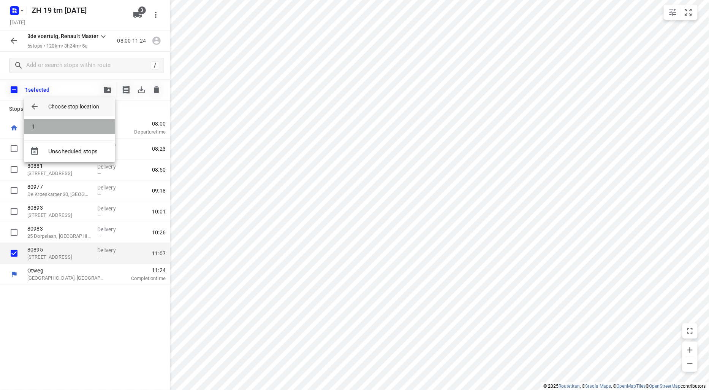
click at [73, 127] on li "1" at bounding box center [69, 126] width 91 height 15
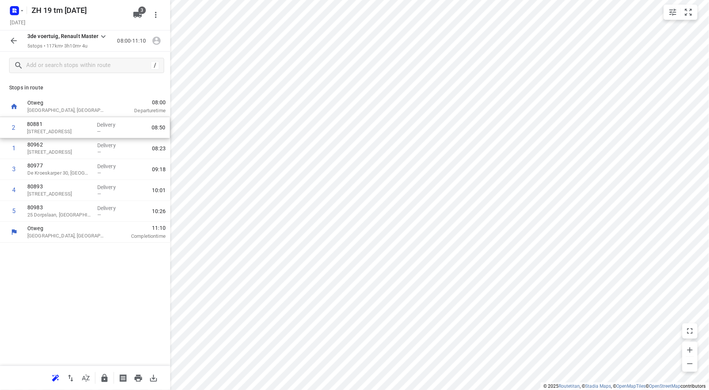
drag, startPoint x: 69, startPoint y: 158, endPoint x: 68, endPoint y: 135, distance: 23.2
click at [68, 135] on div "1 80962 [STREET_ADDRESS] Delivery — 08:23 2 80881 [STREET_ADDRESS] Delivery — 0…" at bounding box center [85, 169] width 170 height 105
